Goal: Transaction & Acquisition: Purchase product/service

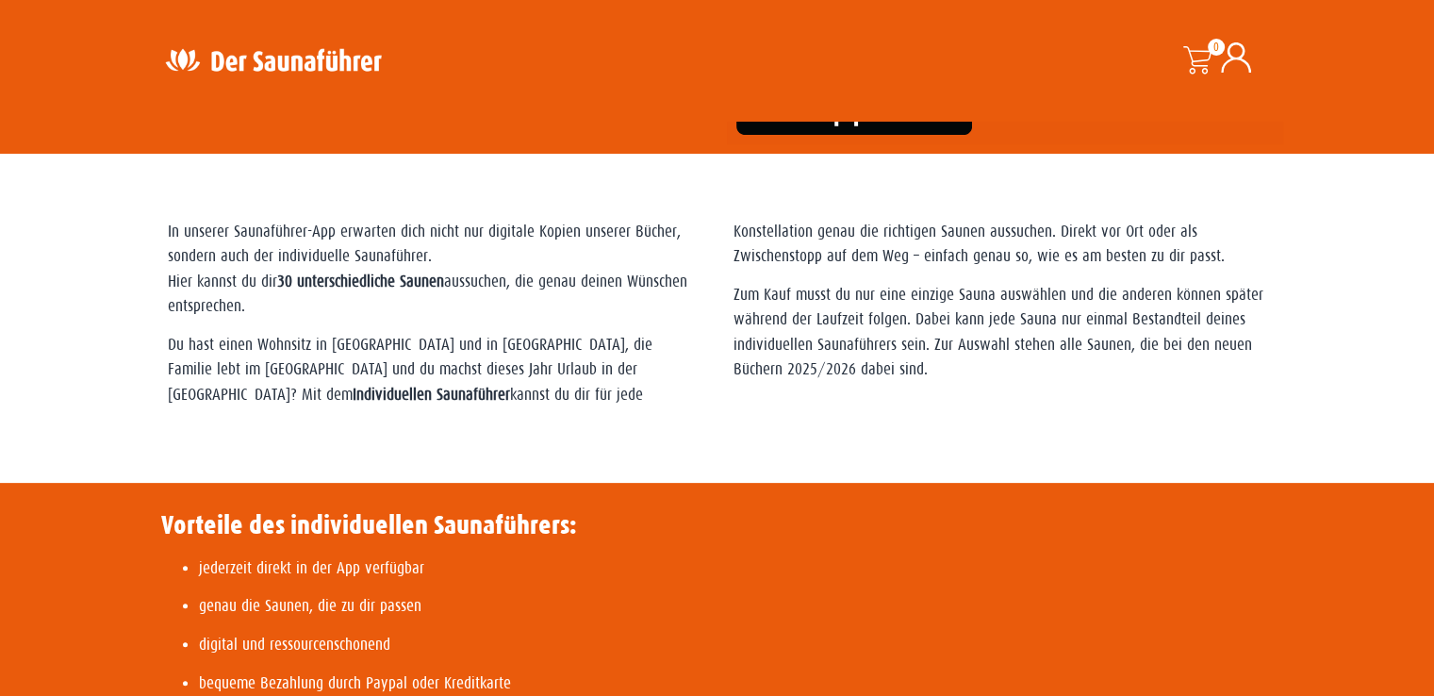
scroll to position [471, 0]
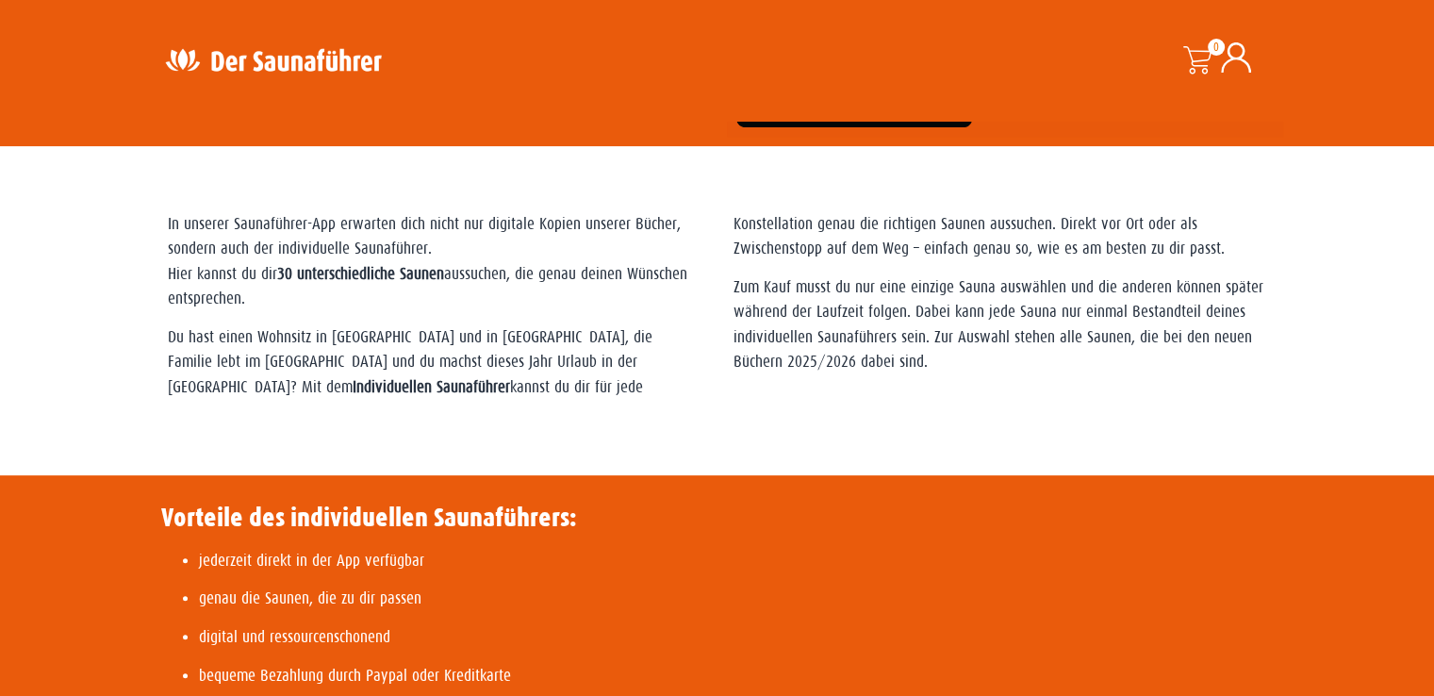
click at [842, 361] on p "Zum Kauf musst du nur eine einzige Sauna auswählen und die anderen können späte…" at bounding box center [1000, 325] width 533 height 100
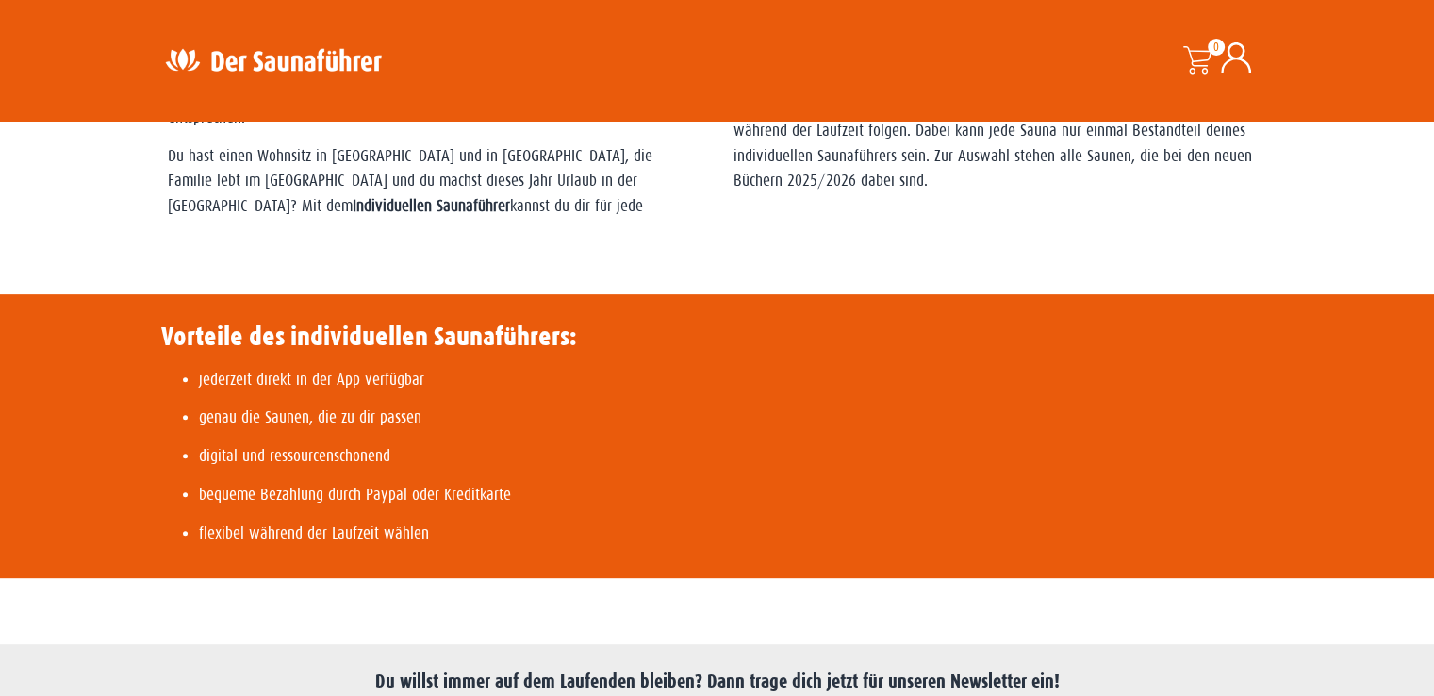
scroll to position [660, 0]
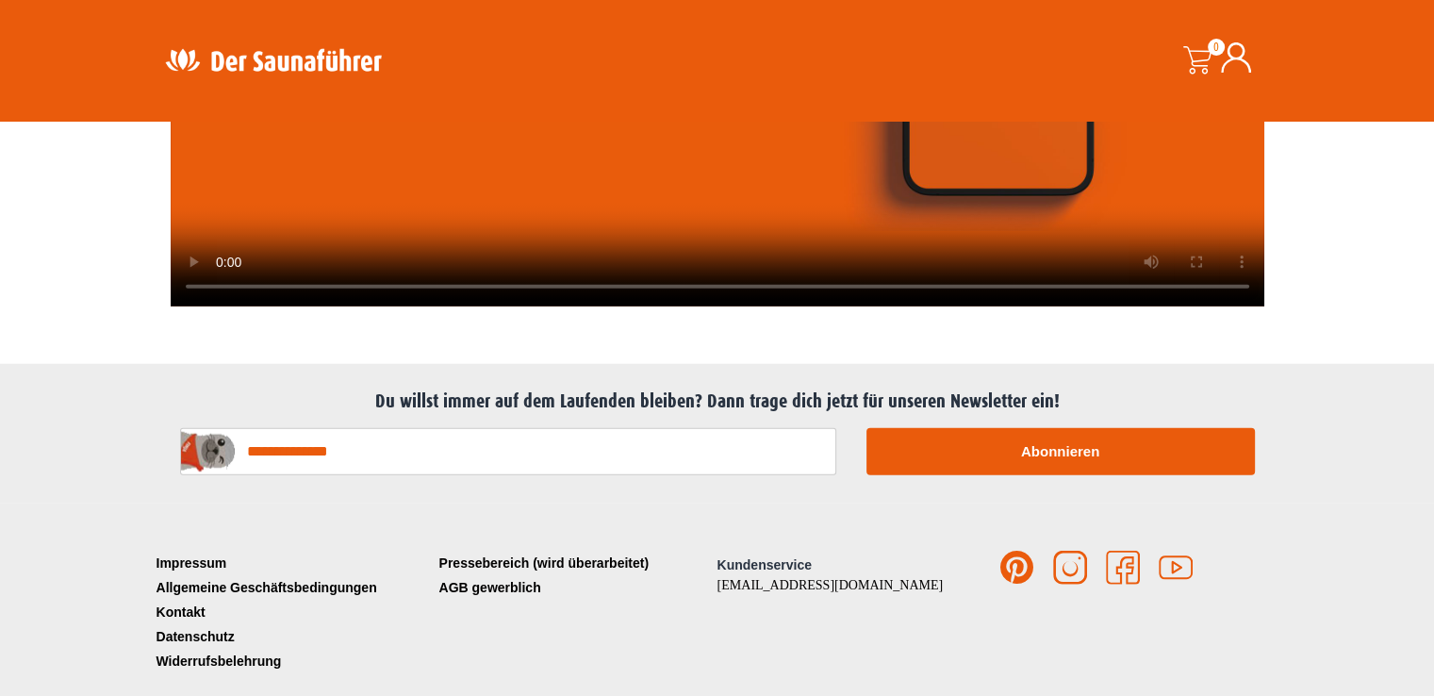
scroll to position [4788, 0]
